Goal: Task Accomplishment & Management: Manage account settings

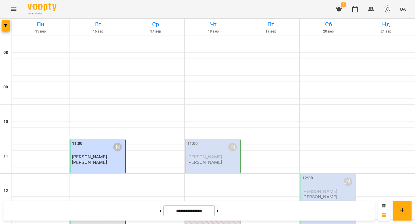
scroll to position [96, 0]
click at [219, 141] on div "11:00 [PERSON_NAME]" at bounding box center [213, 147] width 52 height 13
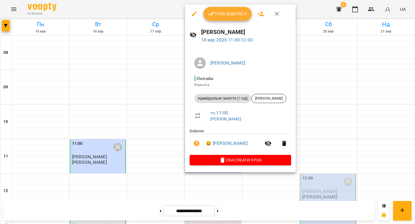
click at [224, 14] on span "Урок відбувся" at bounding box center [227, 13] width 39 height 7
click at [226, 14] on span "Урок відбувся" at bounding box center [227, 13] width 39 height 7
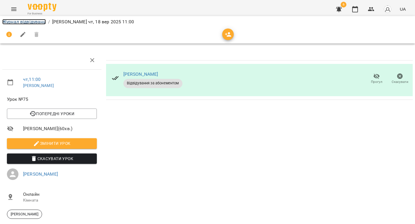
click at [15, 23] on link "Журнал відвідувань" at bounding box center [24, 21] width 44 height 5
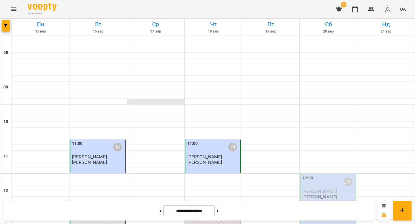
scroll to position [227, 0]
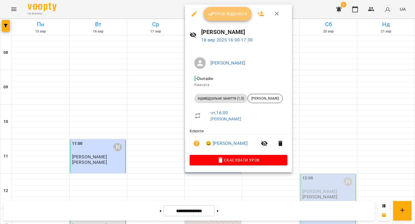
click at [216, 16] on span "Урок відбувся" at bounding box center [227, 13] width 39 height 7
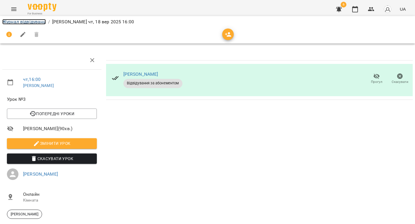
click at [35, 22] on link "Журнал відвідувань" at bounding box center [24, 21] width 44 height 5
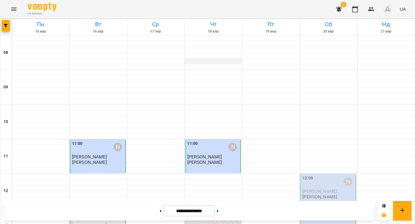
scroll to position [306, 0]
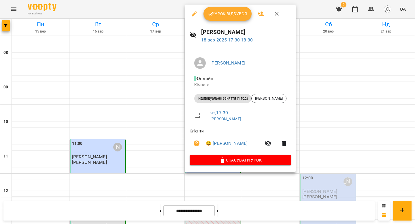
click at [227, 22] on div "Урок відбувся" at bounding box center [240, 14] width 111 height 18
click at [228, 17] on span "Урок відбувся" at bounding box center [227, 13] width 39 height 7
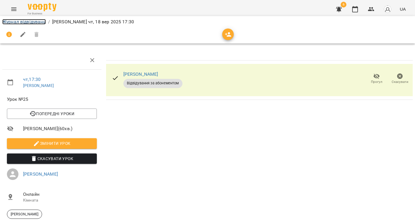
click at [42, 23] on link "Журнал відвідувань" at bounding box center [24, 21] width 44 height 5
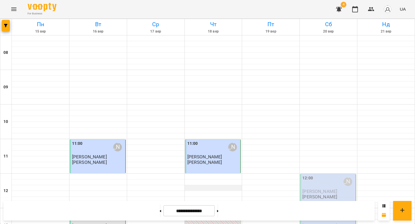
scroll to position [356, 0]
